Goal: Navigation & Orientation: Find specific page/section

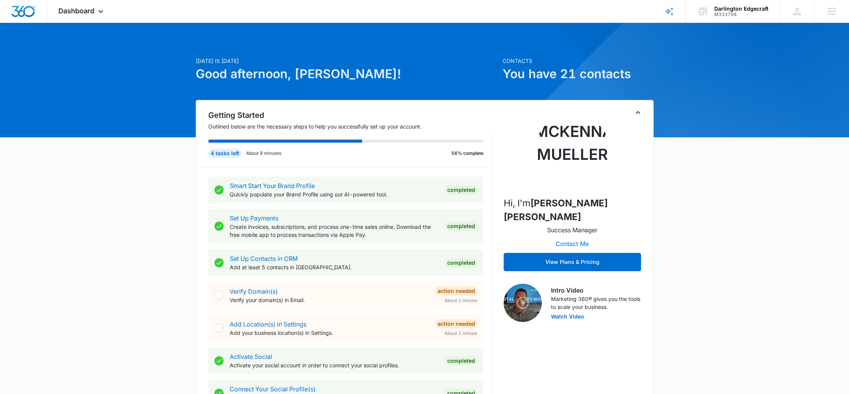
drag, startPoint x: 69, startPoint y: 11, endPoint x: 47, endPoint y: 35, distance: 32.7
click at [69, 11] on span "Dashboard" at bounding box center [76, 11] width 36 height 8
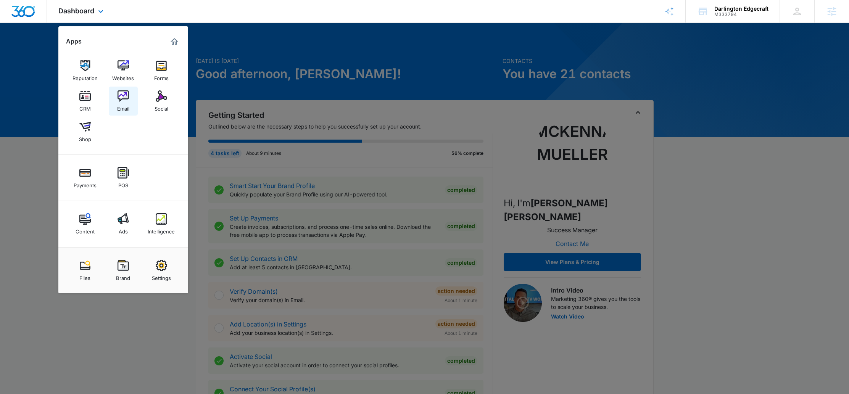
click at [121, 96] on img at bounding box center [123, 95] width 11 height 11
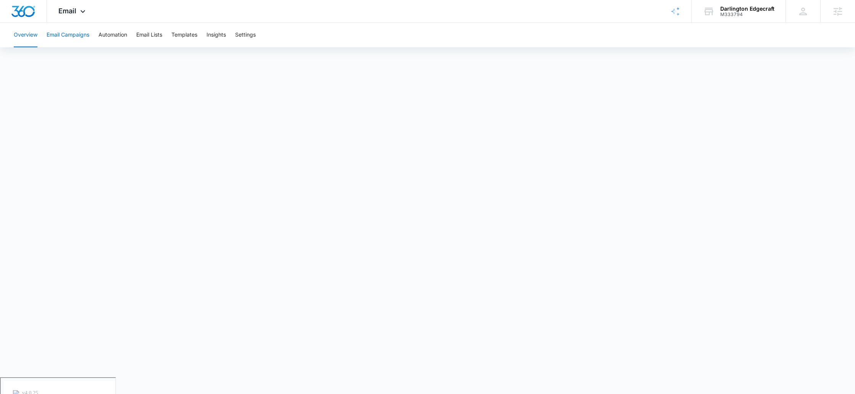
click at [63, 42] on button "Email Campaigns" at bounding box center [68, 35] width 43 height 24
click at [76, 11] on div "Email Apps Reputation Websites Forms CRM Email Social Shop Payments POS Content…" at bounding box center [73, 11] width 52 height 23
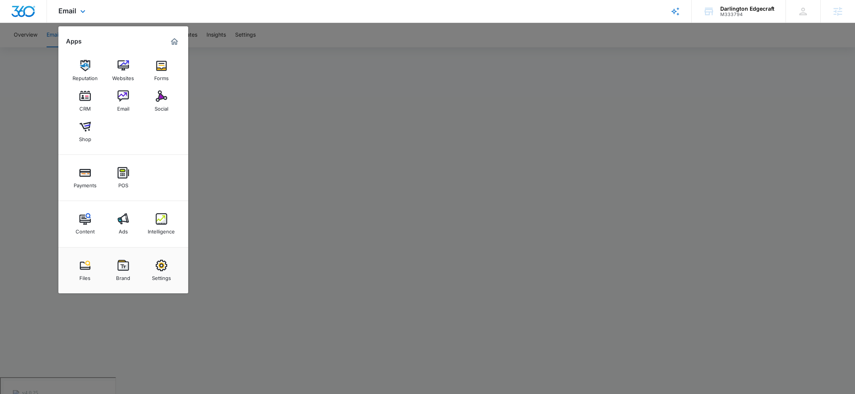
click at [76, 11] on div "Email Apps Reputation Websites Forms CRM Email Social Shop Payments POS Content…" at bounding box center [73, 11] width 52 height 23
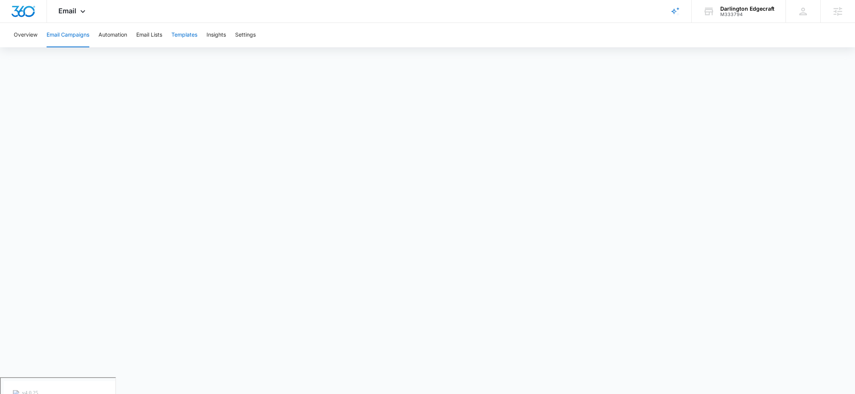
click at [188, 39] on button "Templates" at bounding box center [184, 35] width 26 height 24
click at [71, 34] on button "Email Campaigns" at bounding box center [68, 35] width 43 height 24
click at [137, 37] on button "Email Lists" at bounding box center [149, 35] width 26 height 24
click at [176, 36] on button "Templates" at bounding box center [184, 35] width 26 height 24
click at [72, 16] on div "Email Apps Reputation Websites Forms CRM Email Social Shop Payments POS Content…" at bounding box center [73, 11] width 52 height 23
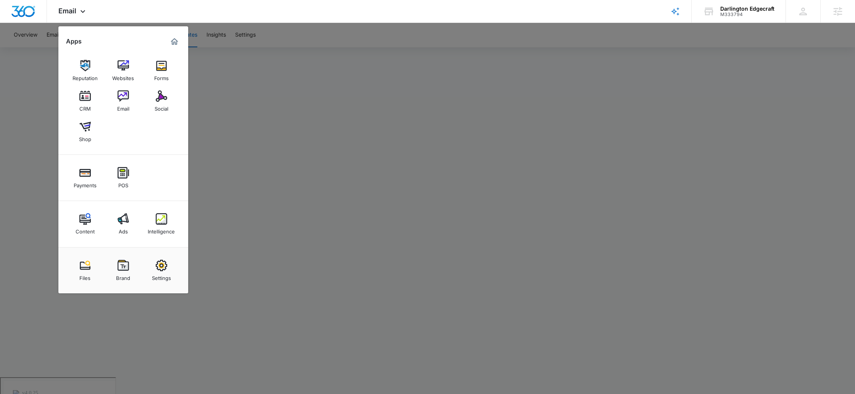
click at [159, 98] on img at bounding box center [161, 95] width 11 height 11
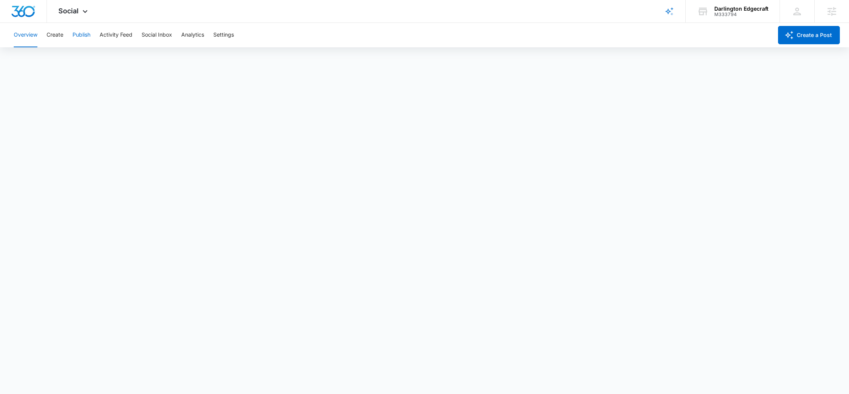
click at [82, 32] on button "Publish" at bounding box center [81, 35] width 18 height 24
click at [59, 34] on button "Create" at bounding box center [55, 35] width 17 height 24
click at [75, 55] on button "Approvals" at bounding box center [75, 58] width 26 height 21
click at [67, 5] on div "Social Apps Reputation Websites Forms CRM Email Social Shop Payments POS Conten…" at bounding box center [74, 11] width 54 height 23
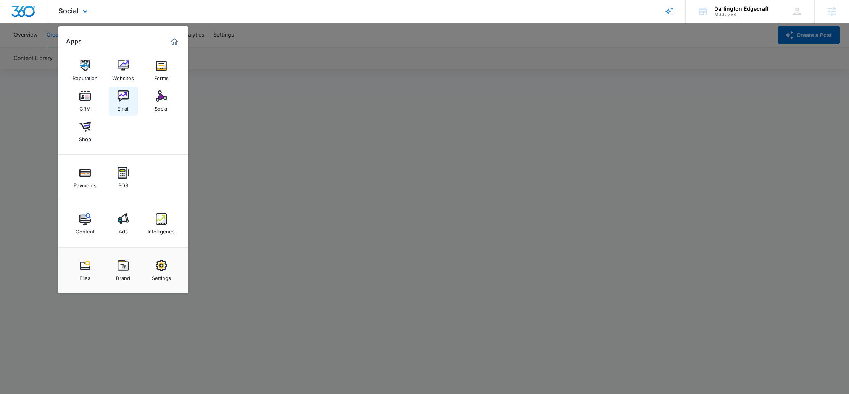
click at [126, 107] on div "Email" at bounding box center [123, 107] width 12 height 10
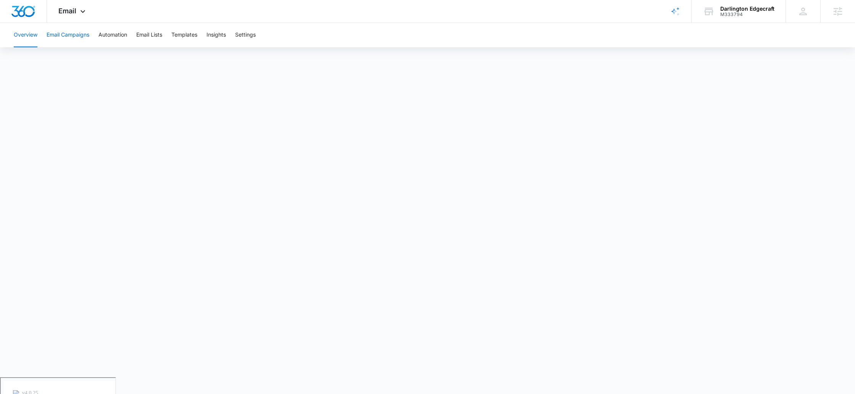
click at [72, 35] on button "Email Campaigns" at bounding box center [68, 35] width 43 height 24
